Goal: Transaction & Acquisition: Obtain resource

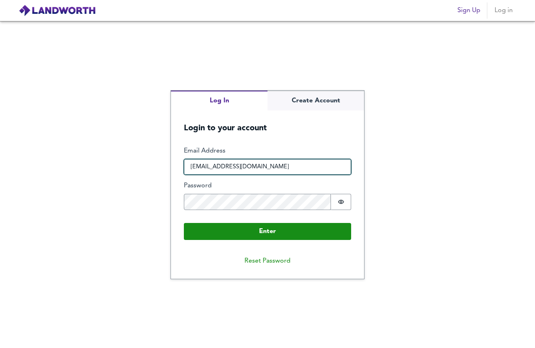
type input "[EMAIL_ADDRESS][DOMAIN_NAME]"
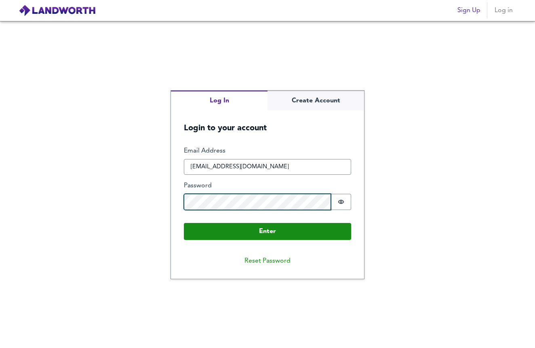
click at [268, 230] on button "Enter" at bounding box center [267, 231] width 167 height 17
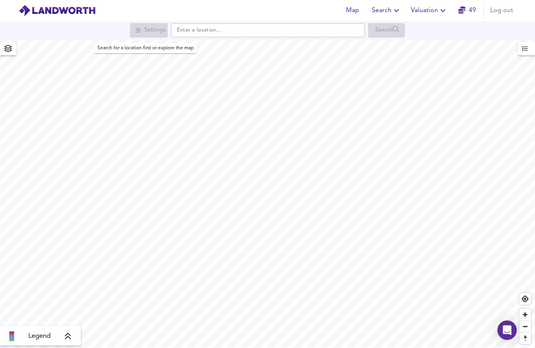
click at [155, 28] on div "Settings" at bounding box center [149, 30] width 38 height 15
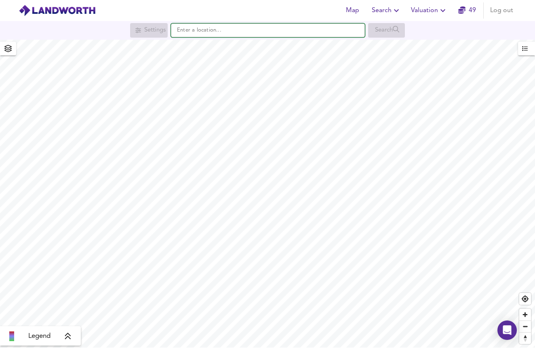
click at [199, 26] on input "text" at bounding box center [268, 30] width 194 height 14
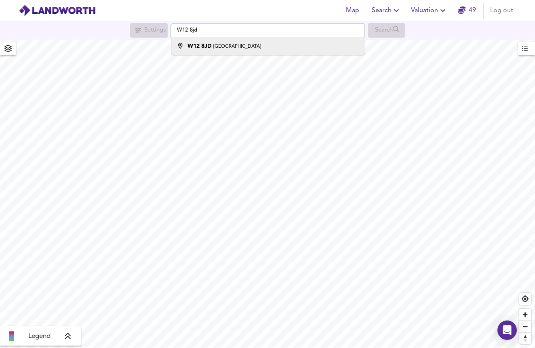
click at [212, 49] on div "W12 [STREET_ADDRESS]" at bounding box center [225, 46] width 74 height 8
type input "[STREET_ADDRESS]"
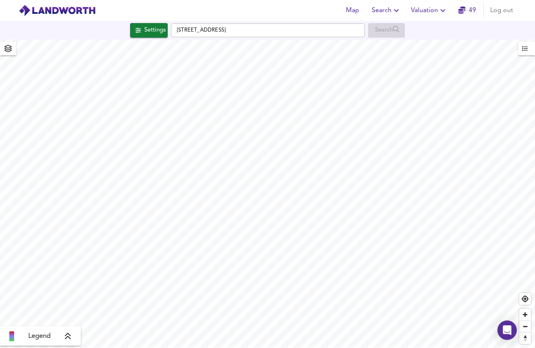
checkbox input "false"
checkbox input "true"
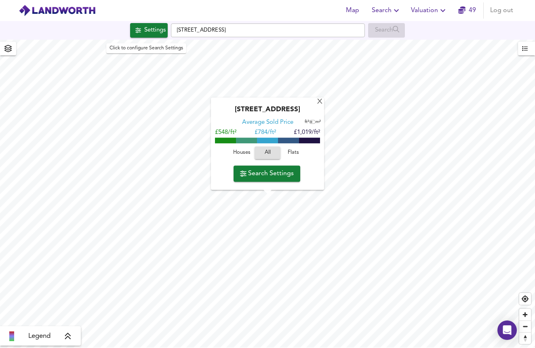
click at [160, 32] on div "Settings" at bounding box center [154, 30] width 21 height 11
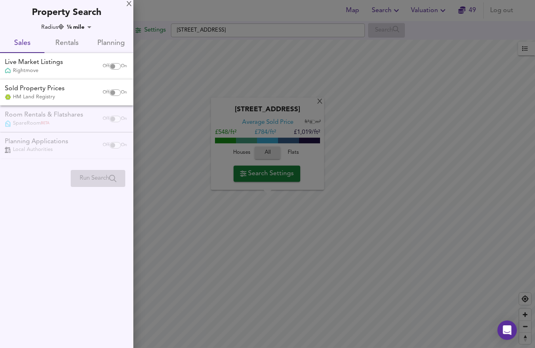
click at [68, 42] on span "Rentals" at bounding box center [66, 43] width 35 height 13
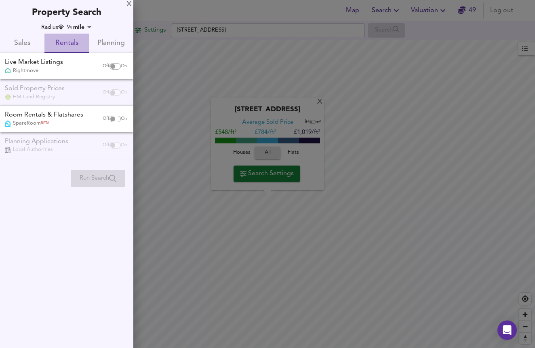
click at [67, 45] on span "Rentals" at bounding box center [66, 43] width 35 height 13
click at [117, 65] on input "checkbox" at bounding box center [112, 66] width 19 height 6
checkbox input "true"
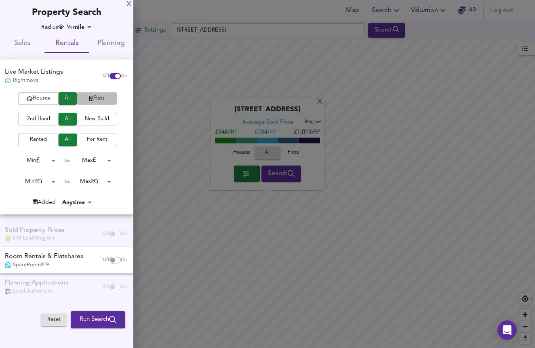
click at [102, 96] on span "Flats" at bounding box center [97, 98] width 32 height 9
click at [103, 314] on span "Run Search" at bounding box center [98, 319] width 37 height 11
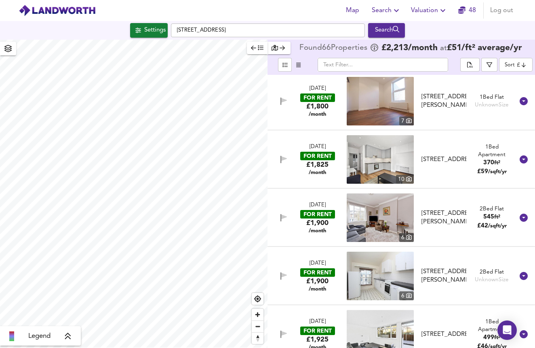
scroll to position [1336, 0]
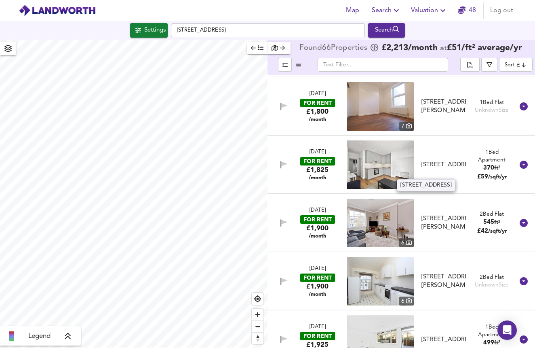
click at [429, 160] on div "[STREET_ADDRESS]" at bounding box center [444, 164] width 45 height 8
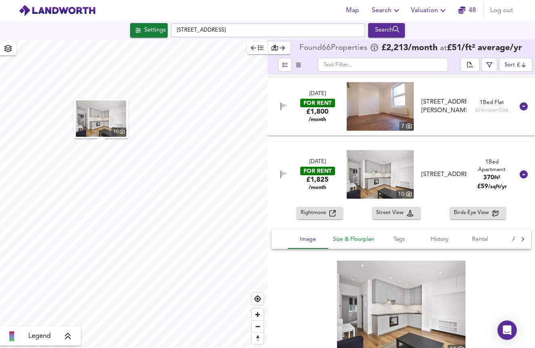
scroll to position [1410, 0]
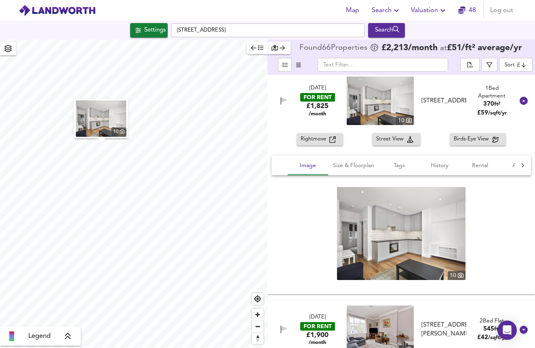
click at [397, 101] on img at bounding box center [380, 100] width 67 height 48
